Goal: Check status

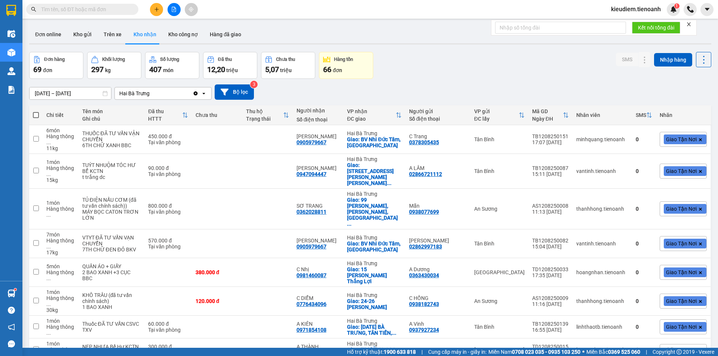
click at [61, 13] on input "text" at bounding box center [85, 9] width 88 height 8
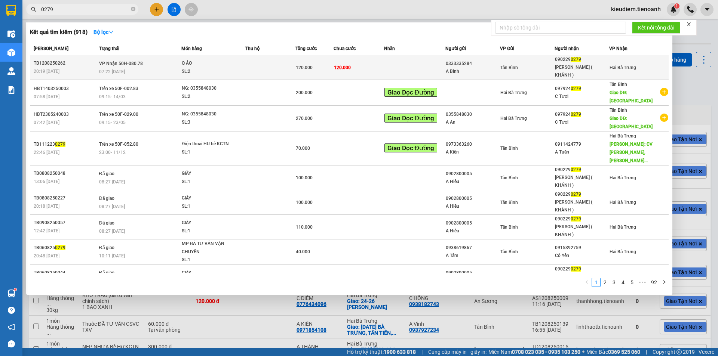
type input "0279"
click at [130, 64] on td "VP Nhận 50H-080.78 07:22 [DATE]" at bounding box center [139, 67] width 84 height 25
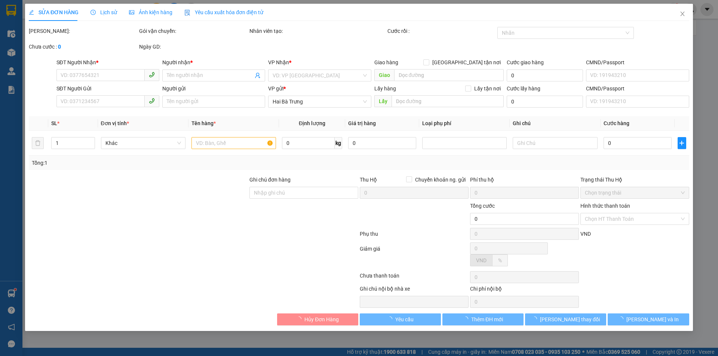
type input "0902290279"
type input "[PERSON_NAME] ( KHÁNH )"
type input "0333335284"
type input "A Bình"
type input "120.000"
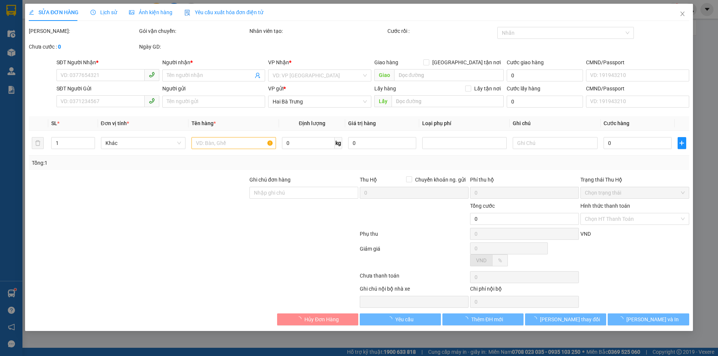
type input "120.000"
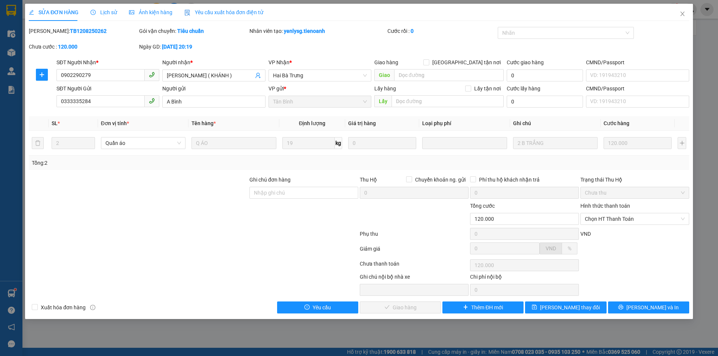
click at [289, 245] on div at bounding box center [193, 250] width 331 height 15
click at [680, 13] on icon "close" at bounding box center [682, 14] width 6 height 6
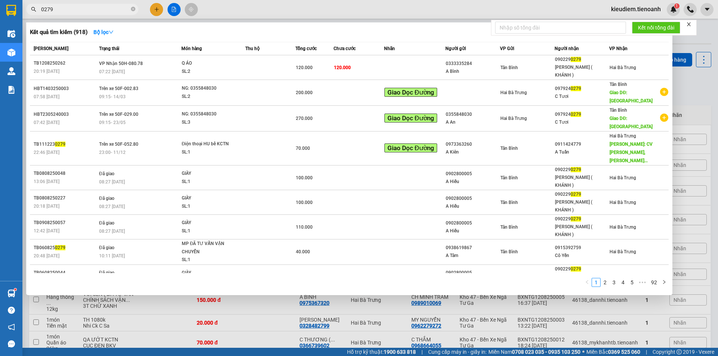
click at [103, 9] on input "0279" at bounding box center [85, 9] width 88 height 8
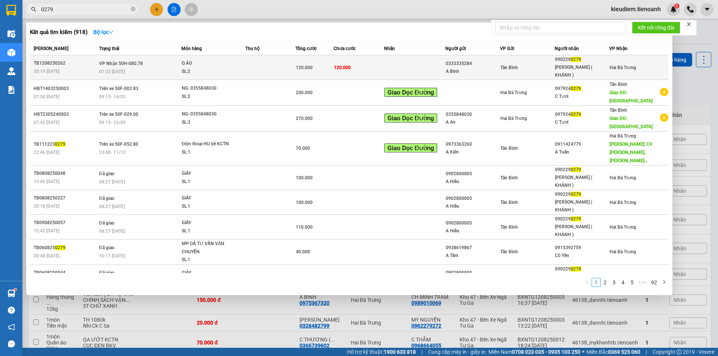
click at [149, 60] on td "VP Nhận 50H-080.78 07:22 [DATE]" at bounding box center [139, 67] width 84 height 25
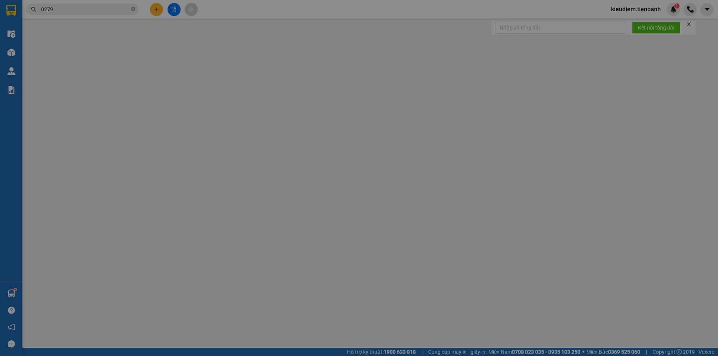
type input "0902290279"
type input "[PERSON_NAME] ( KHÁNH )"
type input "0333335284"
type input "A Bình"
type input "120.000"
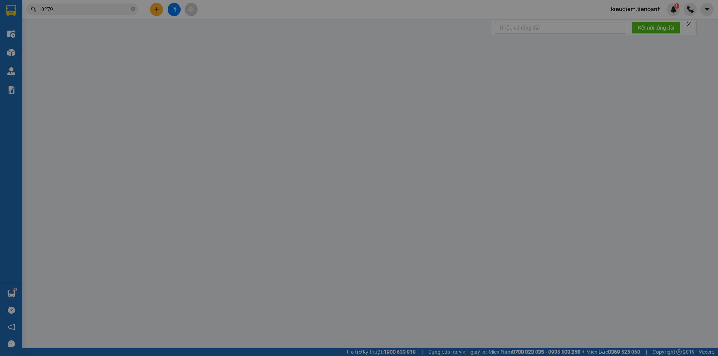
type input "120.000"
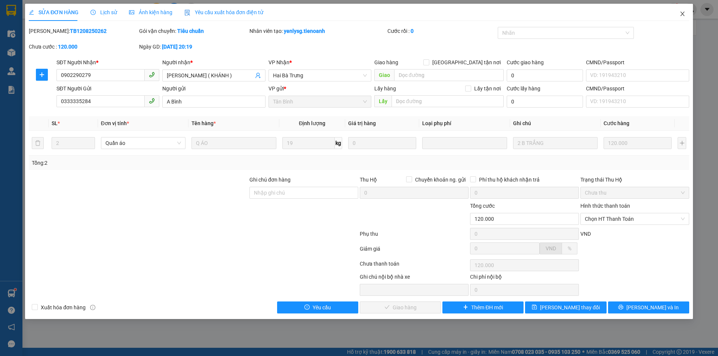
click at [682, 15] on icon "close" at bounding box center [682, 14] width 6 height 6
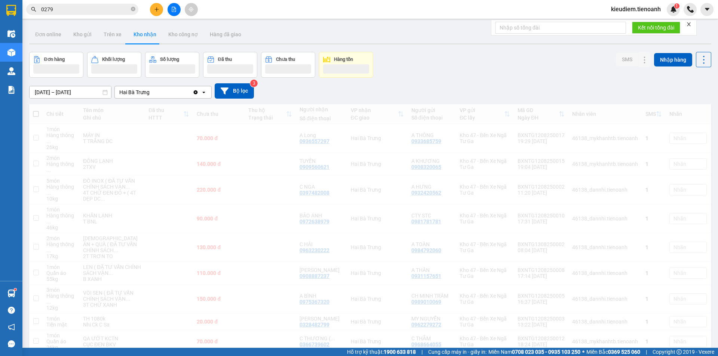
click at [87, 8] on input "0279" at bounding box center [85, 9] width 88 height 8
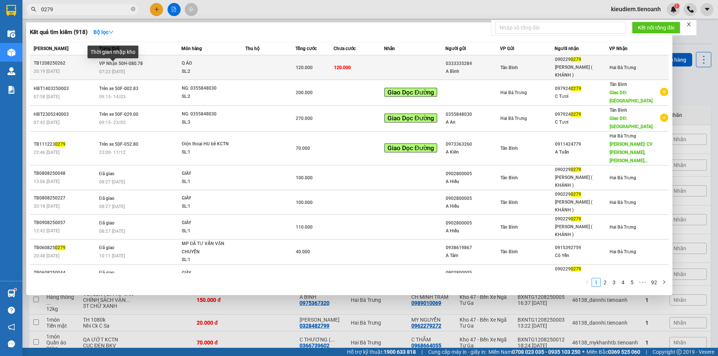
click at [114, 69] on span "07:22 [DATE]" at bounding box center [112, 71] width 26 height 5
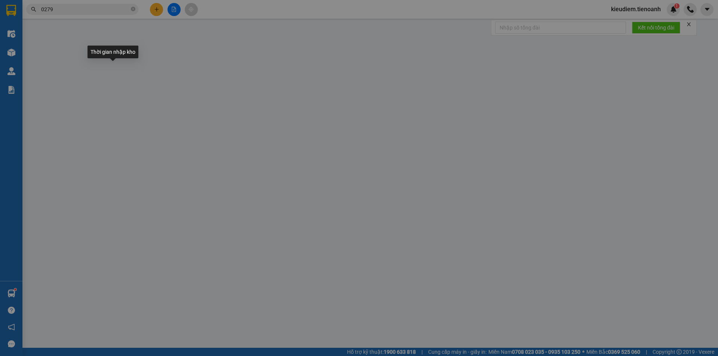
type input "0902290279"
type input "[PERSON_NAME] ( KHÁNH )"
type input "0333335284"
type input "A Bình"
type input "120.000"
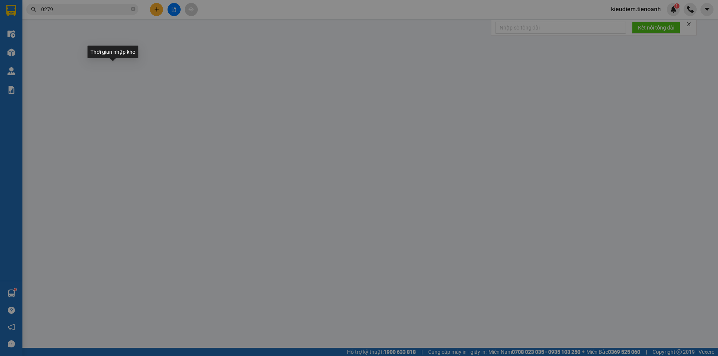
type input "120.000"
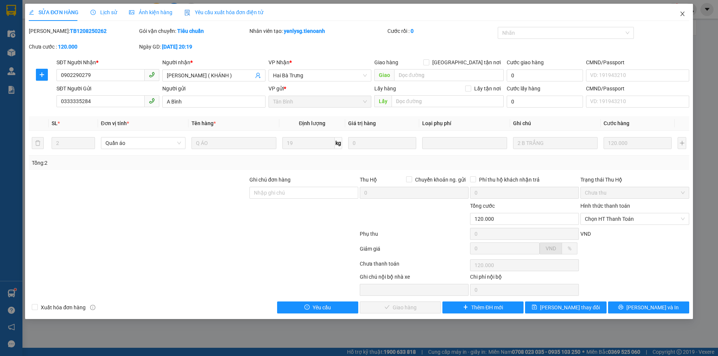
click at [688, 15] on span "Close" at bounding box center [682, 14] width 21 height 21
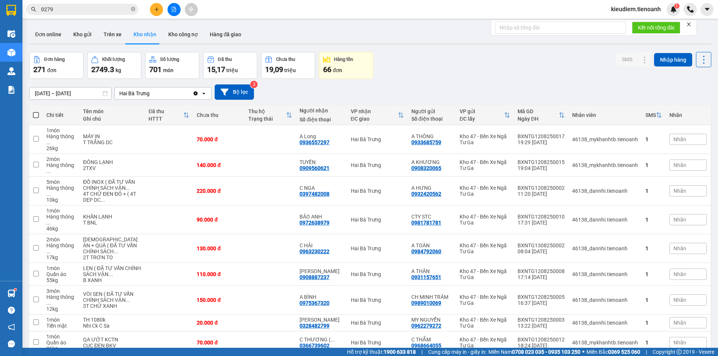
click at [118, 15] on div "Kết quả tìm kiếm ( 918 ) Bộ lọc Mã ĐH Trạng thái Món hàng Thu hộ Tổng cước Chưa…" at bounding box center [73, 9] width 146 height 13
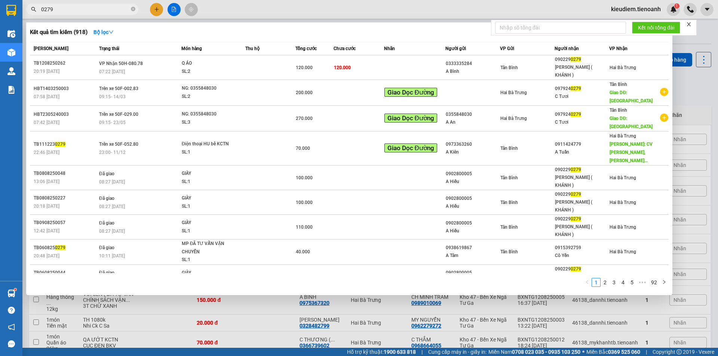
click at [116, 11] on input "0279" at bounding box center [85, 9] width 88 height 8
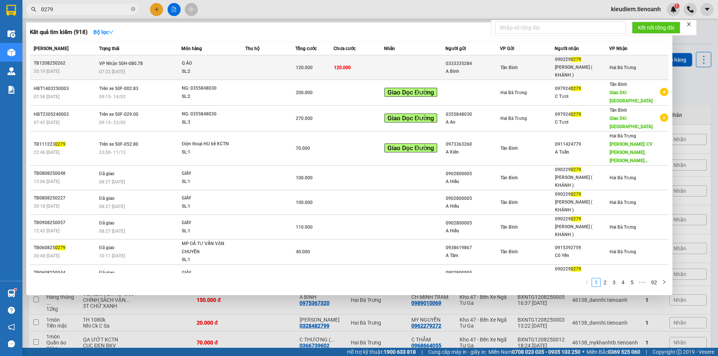
click at [135, 63] on span "VP Nhận 50H-080.78" at bounding box center [121, 63] width 44 height 6
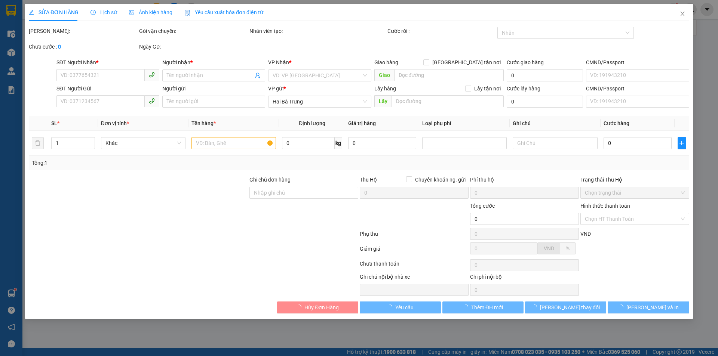
type input "0902290279"
type input "[PERSON_NAME] ( KHÁNH )"
type input "0333335284"
type input "A Bình"
type input "120.000"
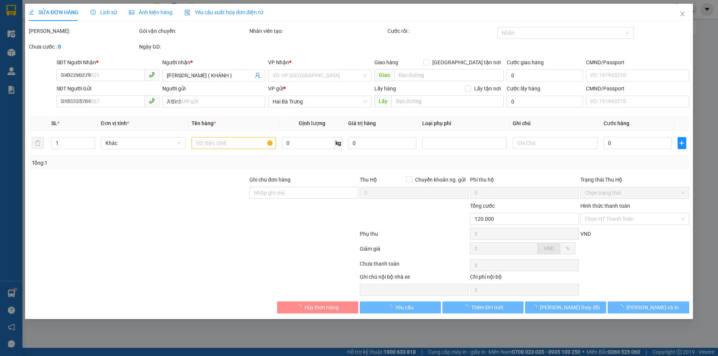
type input "120.000"
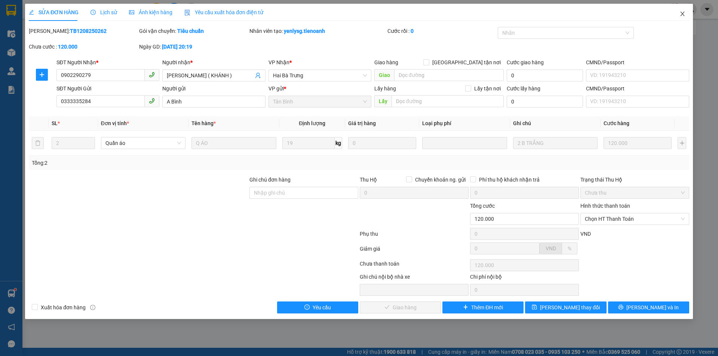
click at [687, 14] on span "Close" at bounding box center [682, 14] width 21 height 21
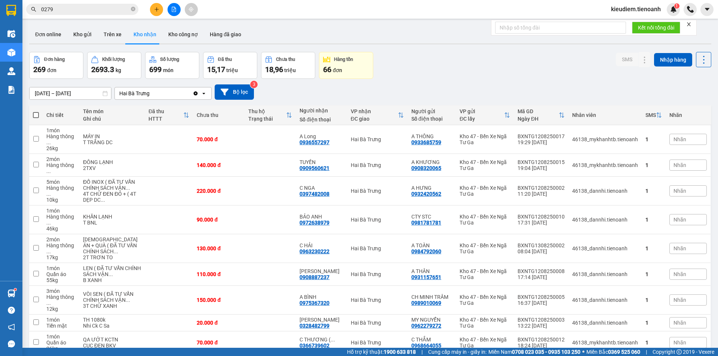
click at [83, 9] on input "0279" at bounding box center [85, 9] width 88 height 8
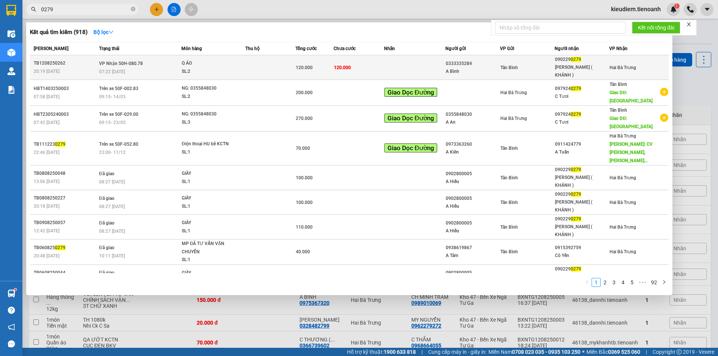
click at [96, 59] on div "TB1208250262" at bounding box center [65, 63] width 63 height 8
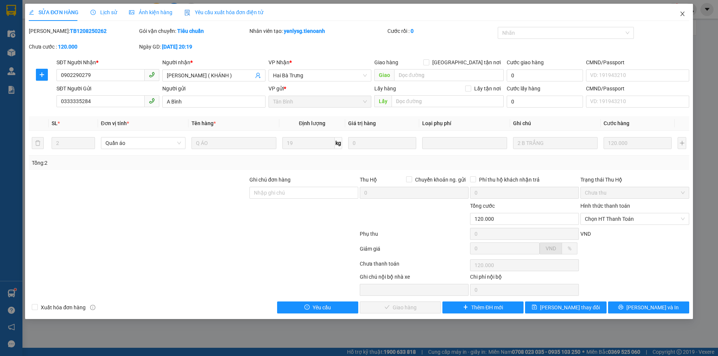
click at [685, 11] on span "Close" at bounding box center [682, 14] width 21 height 21
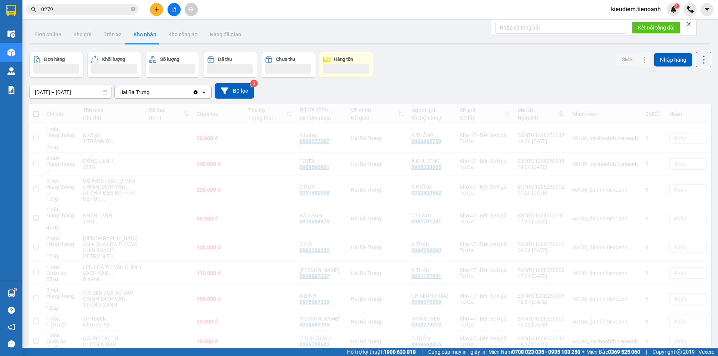
click at [117, 10] on input "0279" at bounding box center [85, 9] width 88 height 8
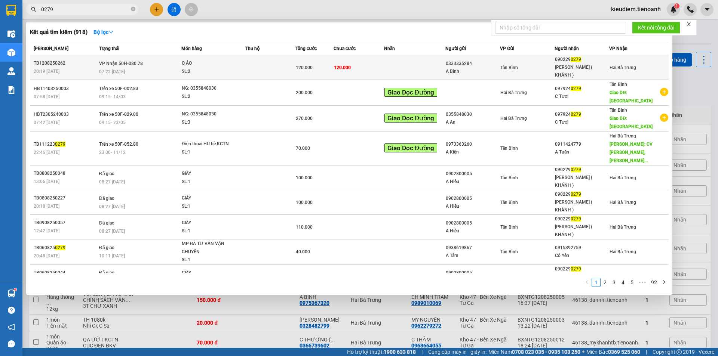
click at [139, 61] on span "VP Nhận 50H-080.78" at bounding box center [121, 63] width 44 height 5
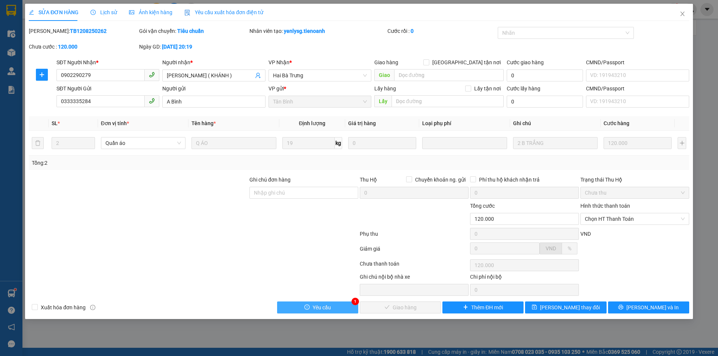
click at [344, 309] on button "Yêu cầu" at bounding box center [317, 308] width 81 height 12
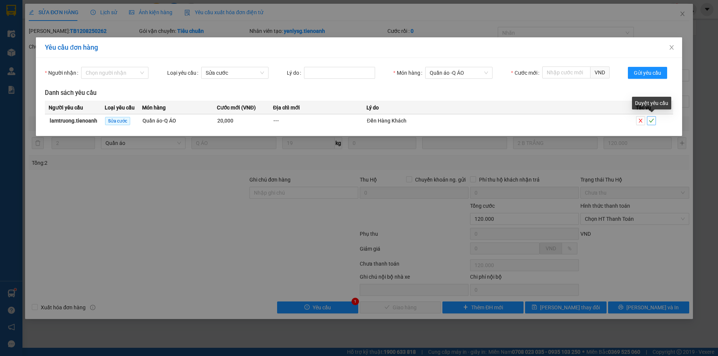
click at [651, 121] on icon "check" at bounding box center [651, 120] width 5 height 5
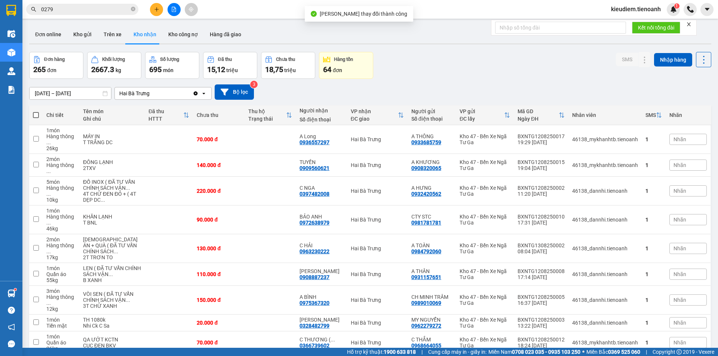
click at [89, 10] on input "0279" at bounding box center [85, 9] width 88 height 8
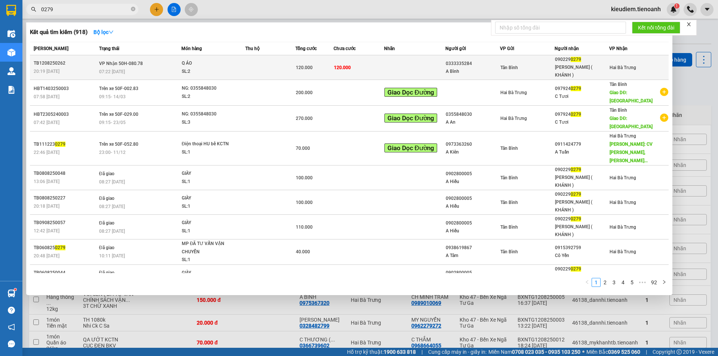
click at [99, 58] on td "VP Nhận 50H-080.78 07:22 [DATE]" at bounding box center [139, 67] width 84 height 25
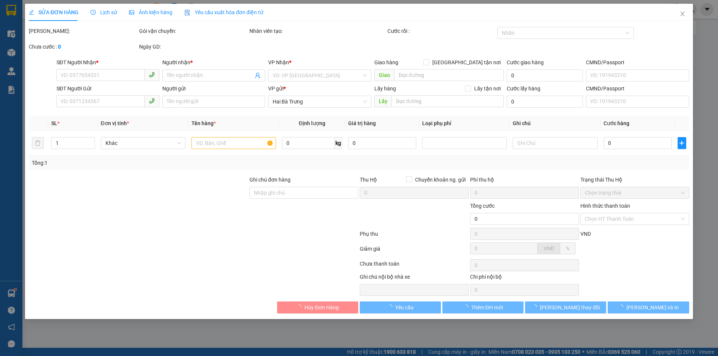
type input "0902290279"
type input "[PERSON_NAME] ( KHÁNH )"
type input "0333335284"
type input "A Bình"
type input "20.000"
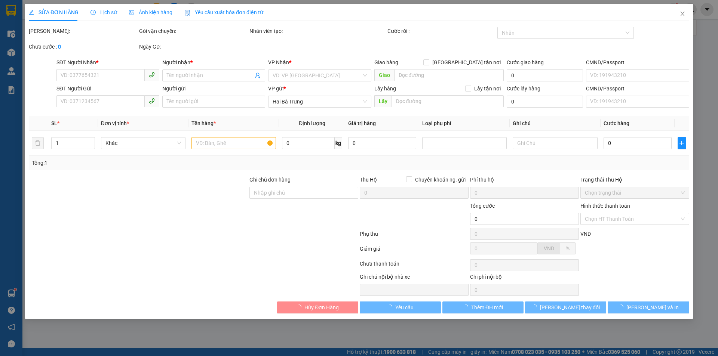
type input "20.000"
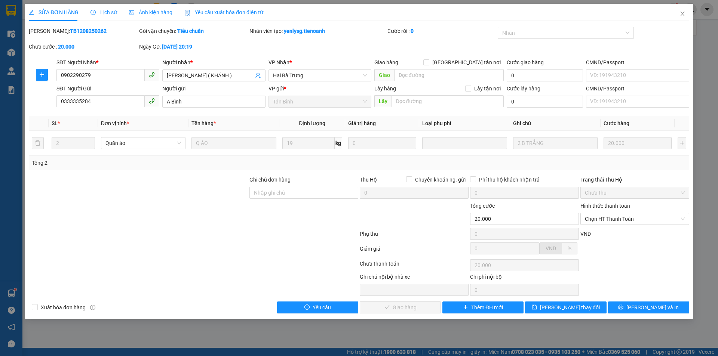
click at [217, 264] on div at bounding box center [193, 265] width 331 height 15
